Goal: Use online tool/utility: Utilize a website feature to perform a specific function

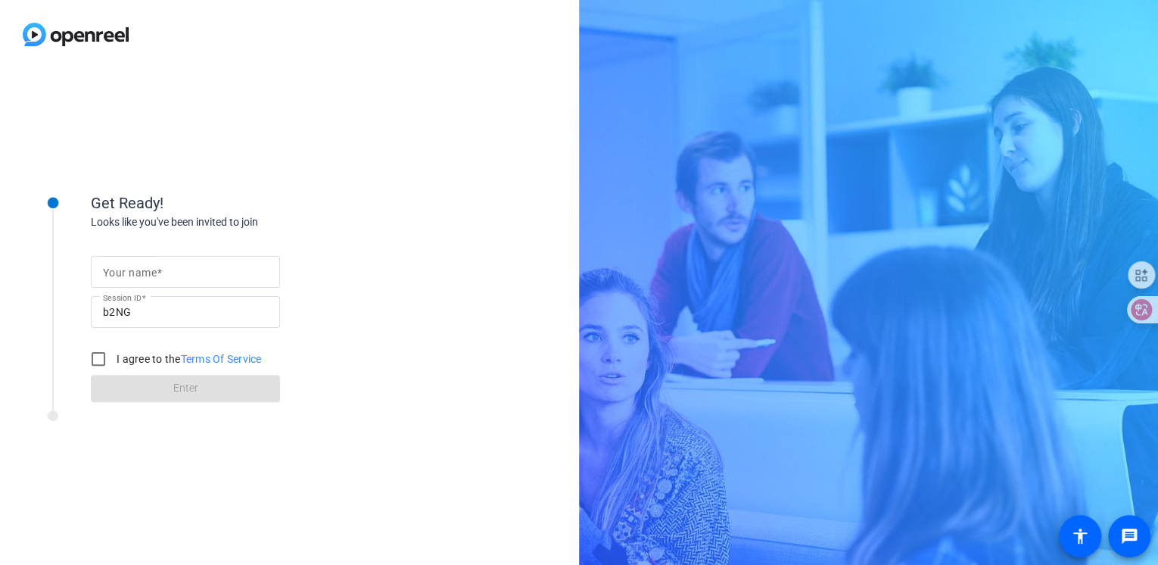
click at [173, 267] on input "Your name" at bounding box center [185, 272] width 165 height 18
type input "[PERSON_NAME]"
click at [104, 320] on input "b2NG" at bounding box center [185, 312] width 165 height 18
click at [95, 358] on input "I agree to the Terms Of Service" at bounding box center [98, 359] width 30 height 30
checkbox input "true"
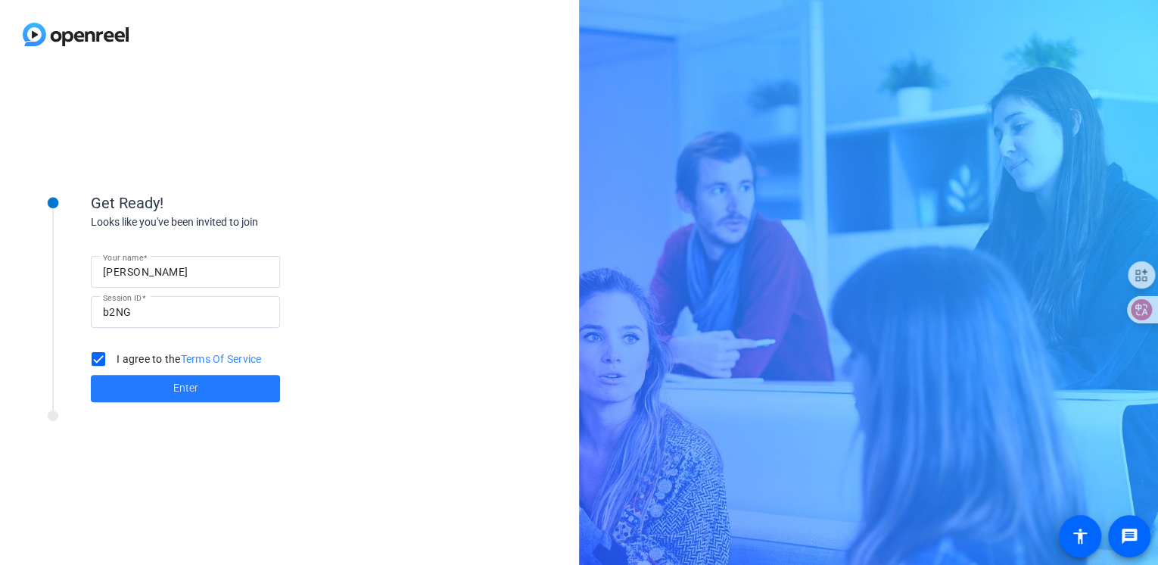
click at [162, 389] on span at bounding box center [185, 388] width 189 height 36
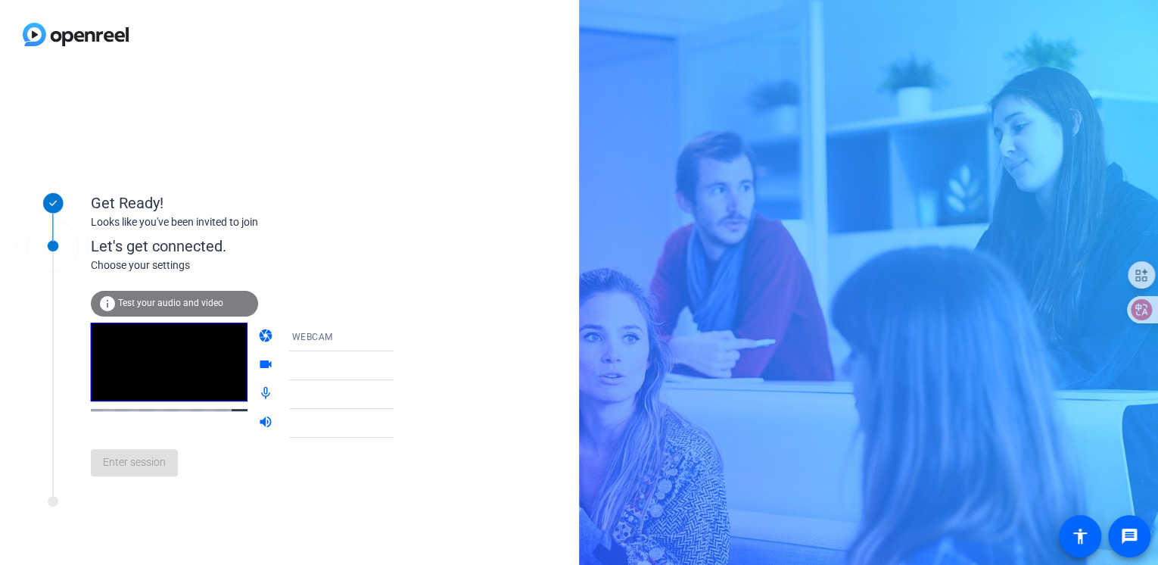
click at [405, 394] on icon at bounding box center [409, 395] width 8 height 4
click at [292, 425] on div at bounding box center [349, 423] width 114 height 18
click at [405, 424] on icon at bounding box center [409, 423] width 8 height 4
click at [196, 300] on span "Test your audio and video" at bounding box center [170, 302] width 105 height 11
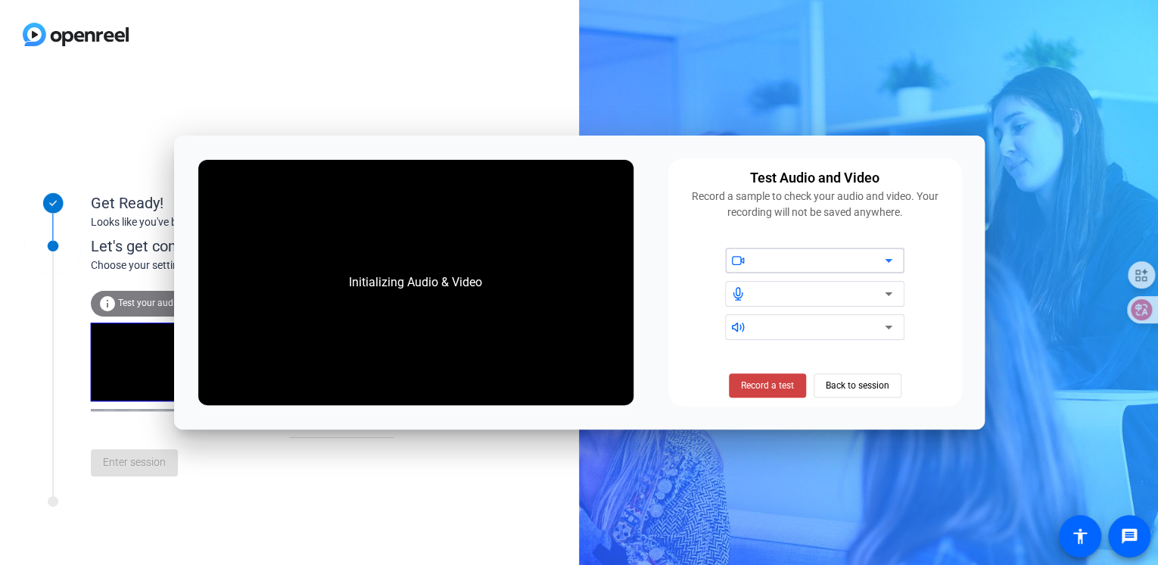
click at [885, 294] on icon at bounding box center [888, 294] width 18 height 18
click at [775, 381] on span "Record a test" at bounding box center [767, 385] width 53 height 14
click at [770, 387] on span "Stop Testing (6s)" at bounding box center [767, 385] width 69 height 14
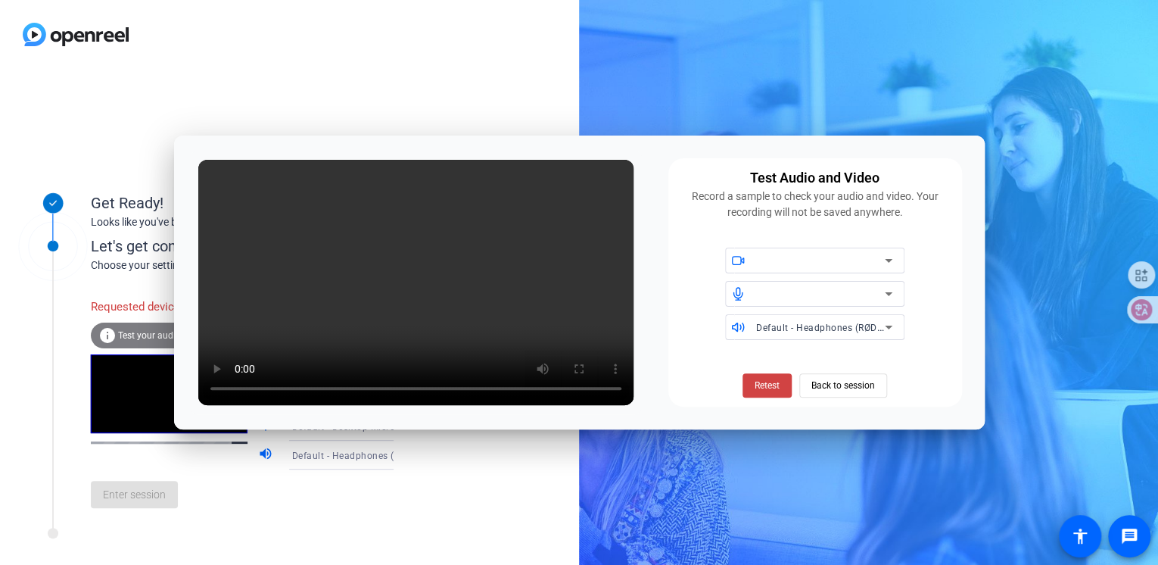
click at [799, 297] on div at bounding box center [820, 294] width 129 height 18
click at [778, 382] on span "Retest" at bounding box center [766, 385] width 25 height 14
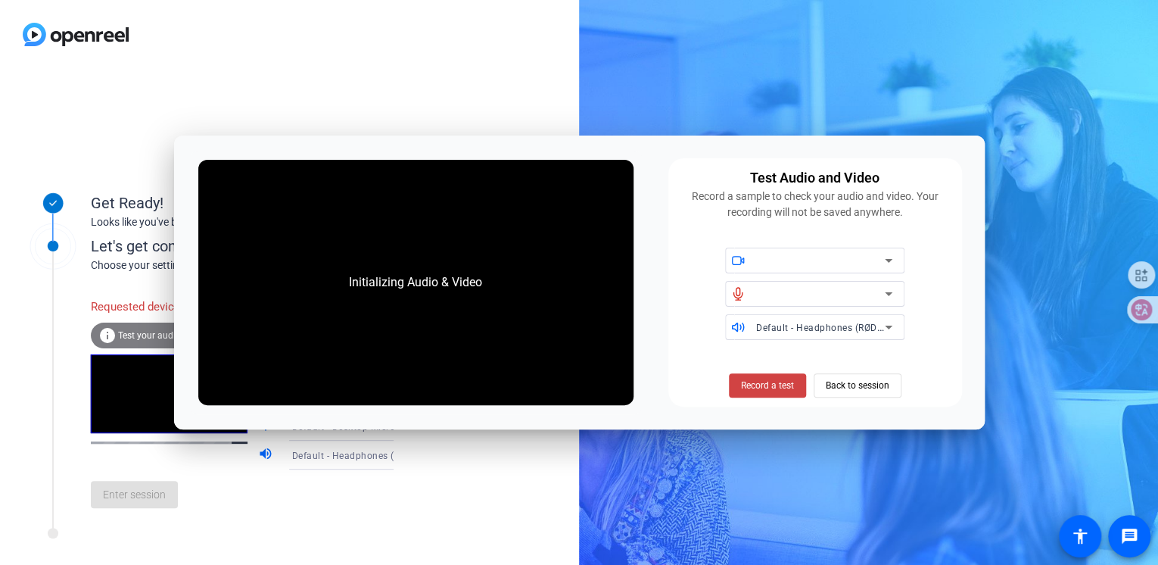
click at [778, 382] on span "Record a test" at bounding box center [767, 385] width 53 height 14
click at [788, 384] on span "Record a test" at bounding box center [767, 385] width 53 height 14
click at [851, 288] on div at bounding box center [820, 294] width 129 height 18
click at [854, 384] on span "Back to session" at bounding box center [858, 385] width 64 height 29
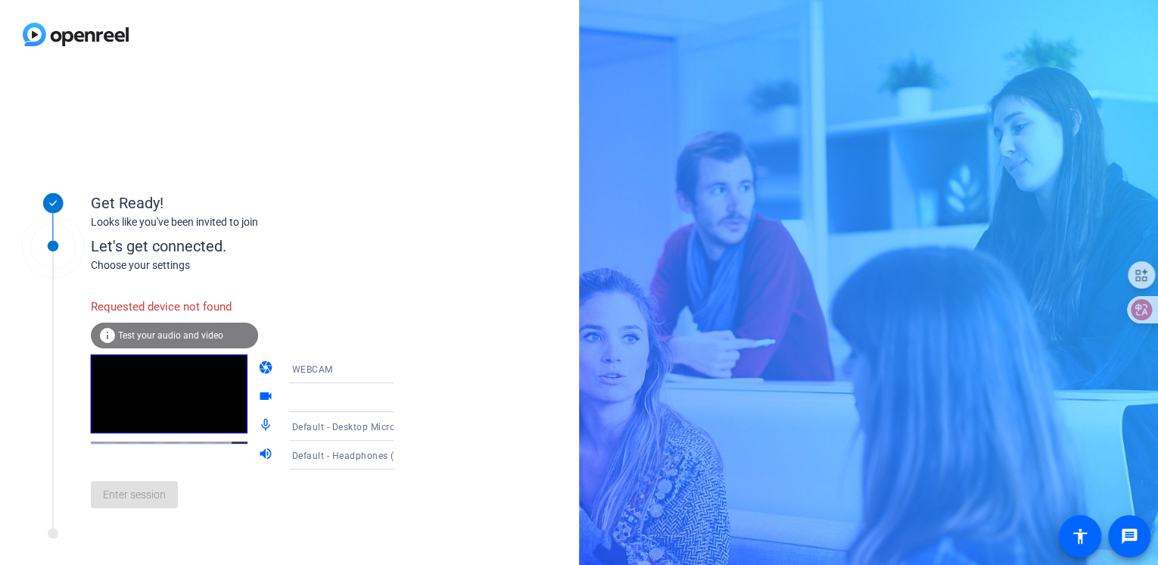
click at [188, 336] on span "Test your audio and video" at bounding box center [170, 335] width 105 height 11
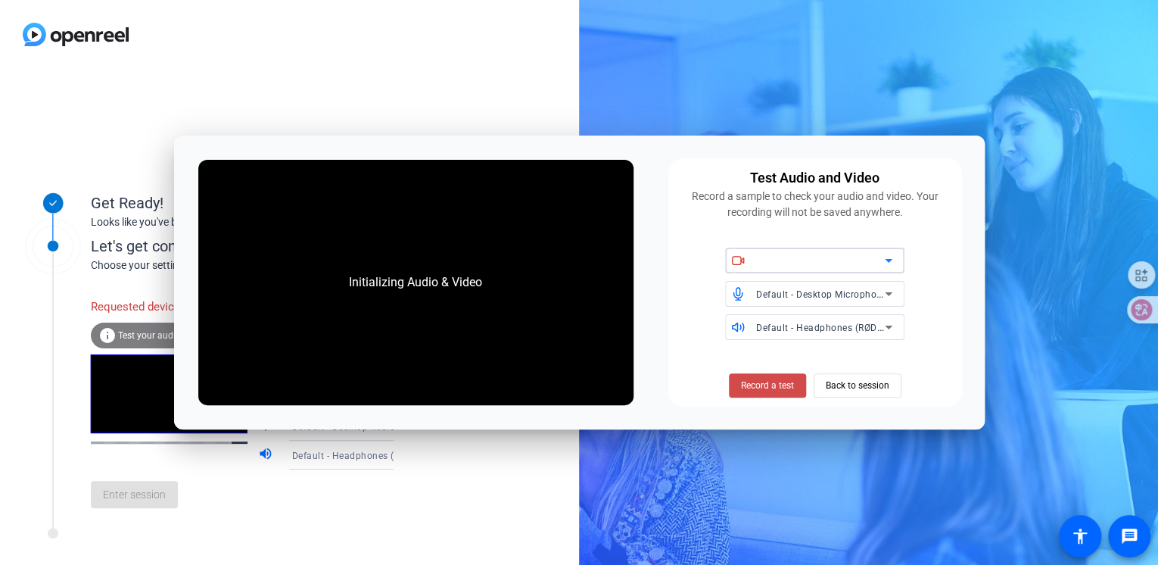
click at [761, 386] on span "Record a test" at bounding box center [767, 385] width 53 height 14
click at [762, 384] on span "Record a test" at bounding box center [767, 385] width 53 height 14
click at [487, 58] on div at bounding box center [289, 34] width 579 height 69
click at [837, 385] on span "Back to session" at bounding box center [858, 385] width 64 height 29
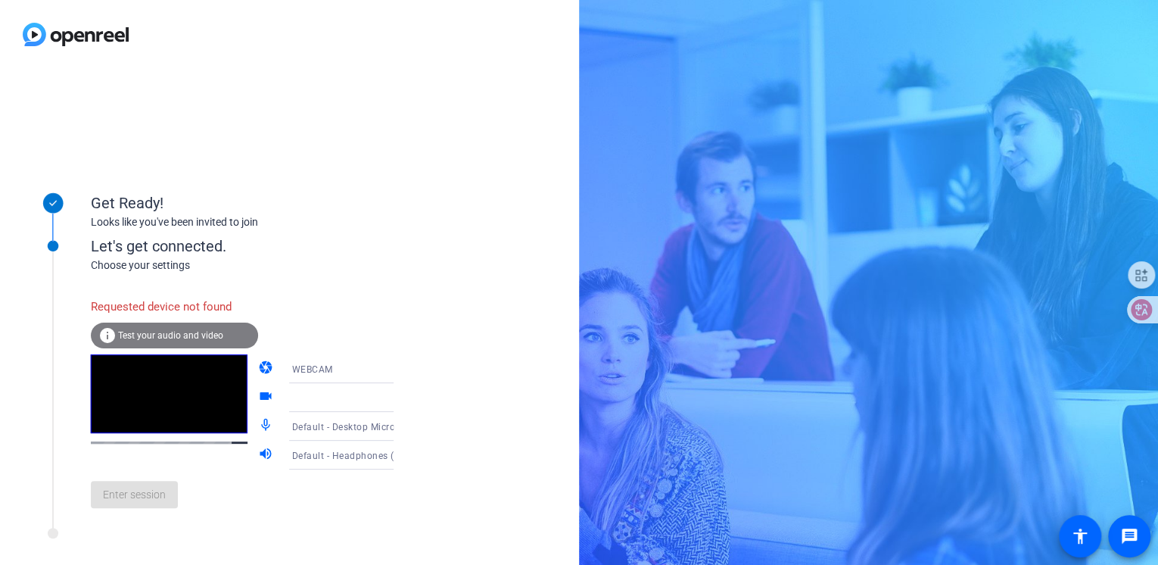
click at [400, 424] on icon at bounding box center [409, 426] width 18 height 18
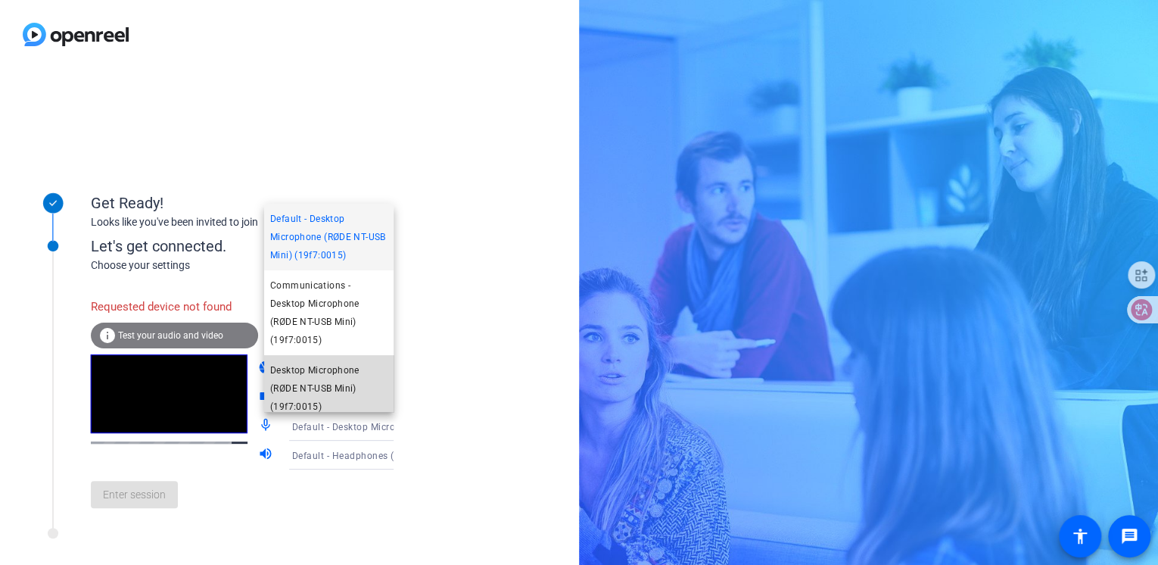
click at [336, 378] on span "Desktop Microphone (RØDE NT-USB Mini) (19f7:0015)" at bounding box center [328, 388] width 117 height 54
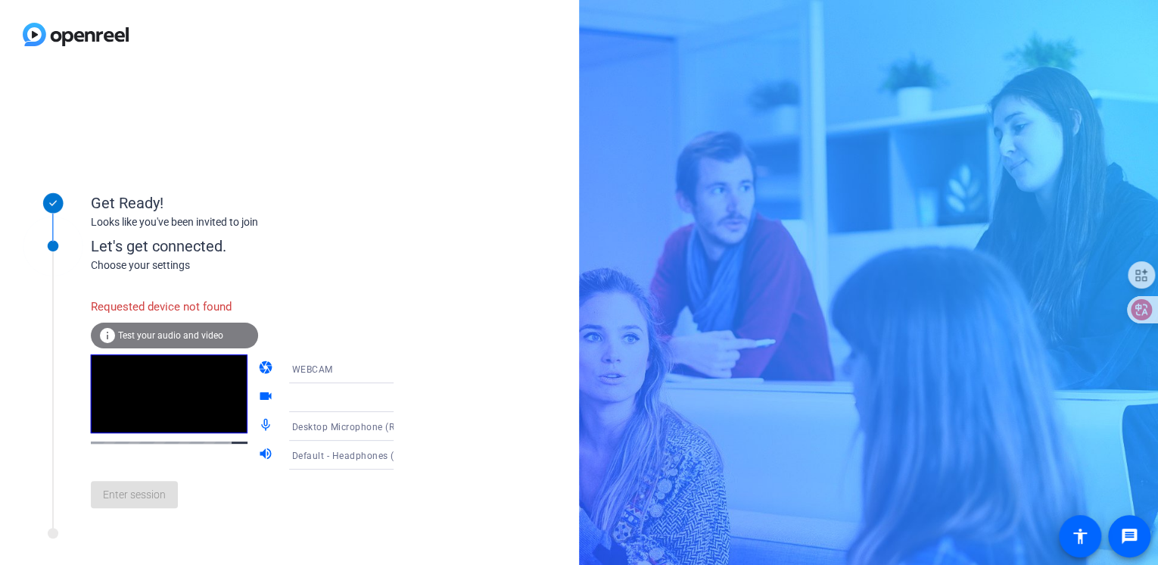
click at [144, 333] on span "Test your audio and video" at bounding box center [170, 335] width 105 height 11
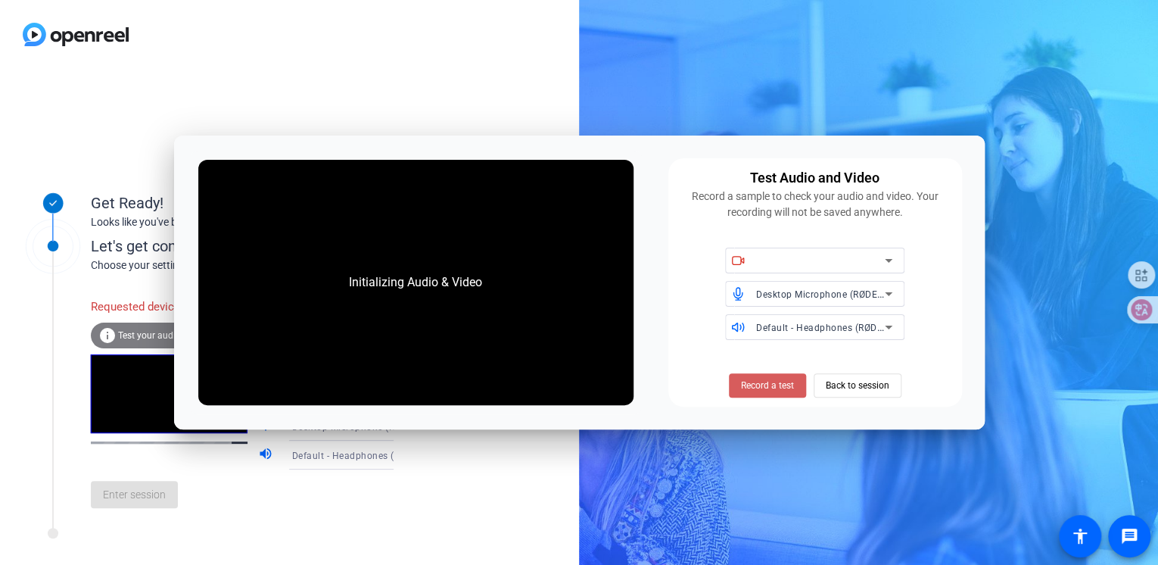
click at [773, 394] on span at bounding box center [767, 385] width 77 height 36
click at [850, 384] on span "Back to session" at bounding box center [858, 385] width 64 height 29
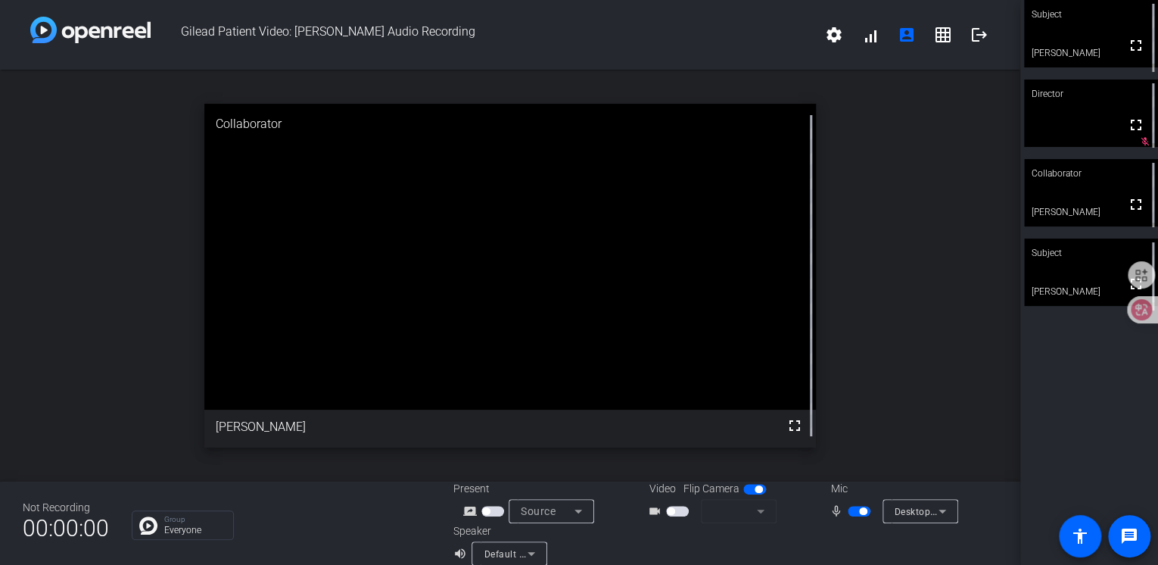
click at [82, 232] on div "open_in_new Collaborator fullscreen Michelle Jamieson" at bounding box center [510, 276] width 1020 height 412
